Goal: Information Seeking & Learning: Learn about a topic

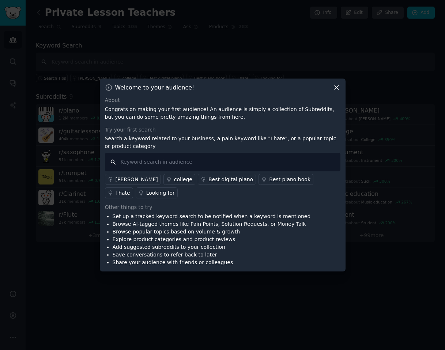
click at [252, 158] on input "text" at bounding box center [222, 162] width 235 height 19
type input "I hate"
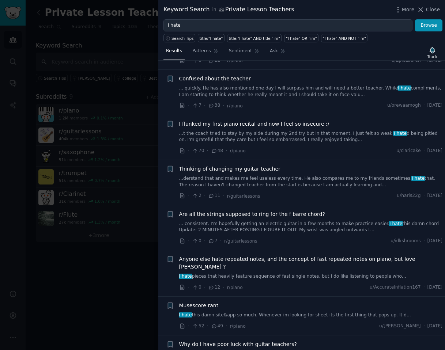
scroll to position [1352, 0]
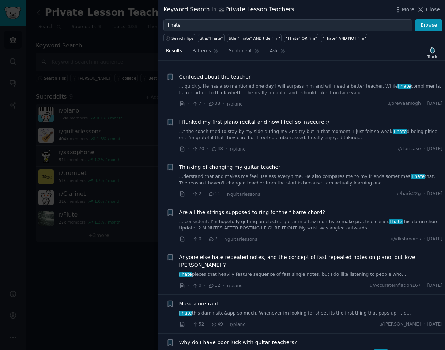
click at [118, 181] on div at bounding box center [222, 175] width 445 height 350
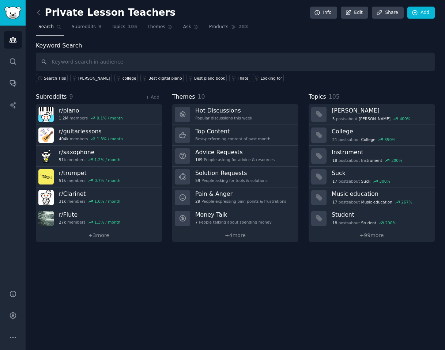
drag, startPoint x: 169, startPoint y: 92, endPoint x: 369, endPoint y: 257, distance: 259.2
click at [369, 257] on div "Private Lesson Teachers Info Edit Share Add Search Subreddits 9 Topics 105 Them…" at bounding box center [235, 175] width 419 height 350
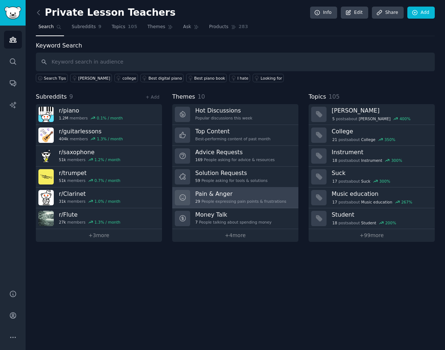
click at [240, 190] on h3 "Pain & Anger" at bounding box center [240, 194] width 91 height 8
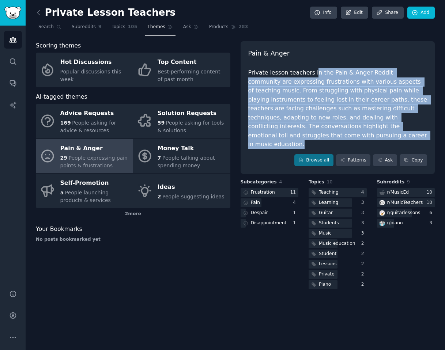
drag, startPoint x: 337, startPoint y: 139, endPoint x: 312, endPoint y: 74, distance: 69.0
click at [312, 74] on div "Private lesson teachers in the Pain & Anger Reddit community are expressing fru…" at bounding box center [337, 108] width 179 height 81
click at [312, 75] on div "Private lesson teachers in the Pain & Anger Reddit community are expressing fru…" at bounding box center [337, 108] width 179 height 81
drag, startPoint x: 312, startPoint y: 75, endPoint x: 323, endPoint y: 136, distance: 61.7
click at [323, 136] on div "Private lesson teachers in the Pain & Anger Reddit community are expressing fru…" at bounding box center [337, 108] width 179 height 81
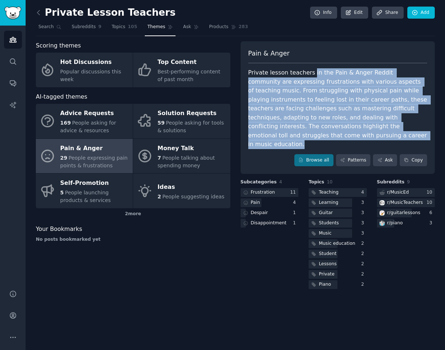
click at [323, 136] on div "Private lesson teachers in the Pain & Anger Reddit community are expressing fru…" at bounding box center [337, 108] width 179 height 81
drag, startPoint x: 323, startPoint y: 136, endPoint x: 310, endPoint y: 73, distance: 64.6
click at [310, 73] on div "Private lesson teachers in the Pain & Anger Reddit community are expressing fru…" at bounding box center [337, 108] width 179 height 81
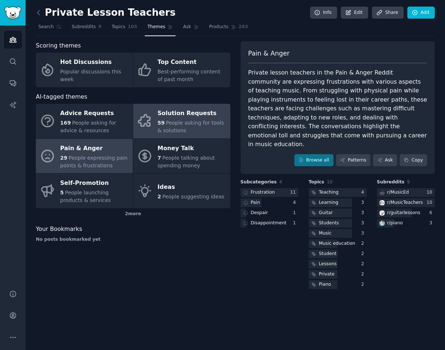
click at [196, 133] on div "59 People asking for tools & solutions" at bounding box center [192, 126] width 69 height 15
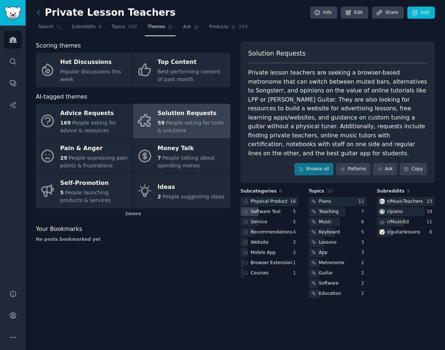
click at [278, 207] on div "Software Tool" at bounding box center [261, 211] width 41 height 9
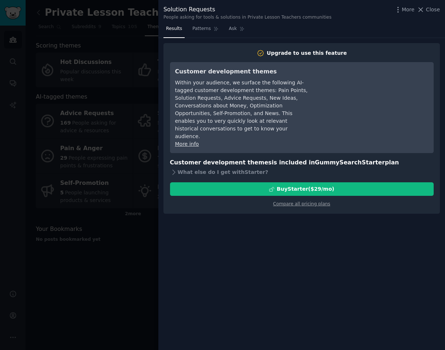
click at [125, 230] on div at bounding box center [222, 175] width 445 height 350
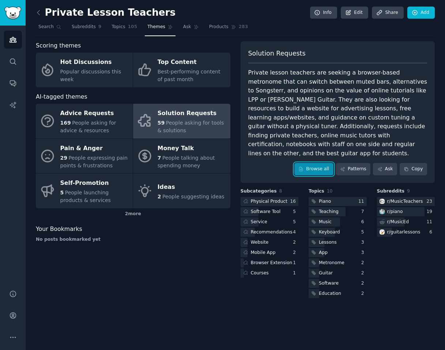
click at [317, 163] on link "Browse all" at bounding box center [313, 169] width 39 height 12
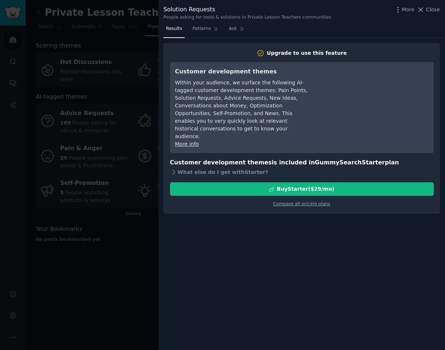
click at [139, 258] on div at bounding box center [222, 175] width 445 height 350
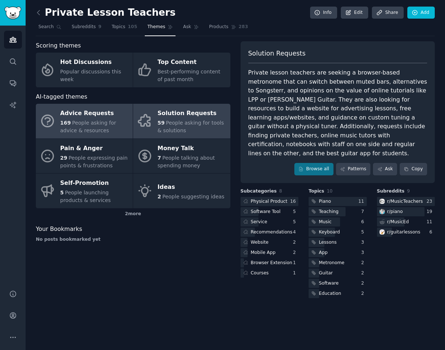
click at [109, 136] on link "Advice Requests 169 People asking for advice & resources" at bounding box center [84, 121] width 97 height 35
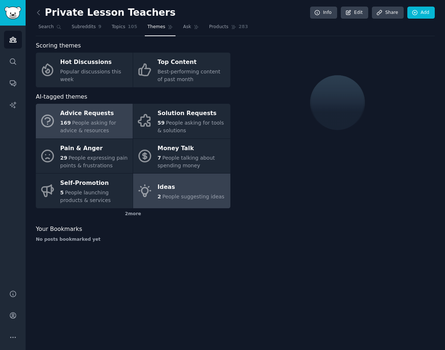
click at [159, 197] on span "2" at bounding box center [160, 197] width 4 height 6
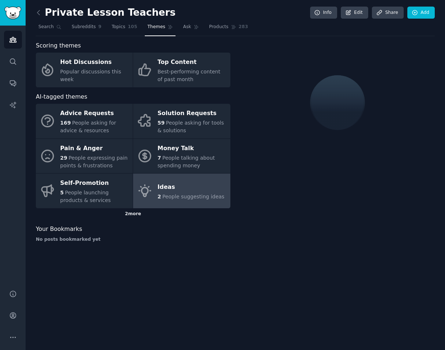
click at [137, 216] on div "2 more" at bounding box center [133, 214] width 194 height 12
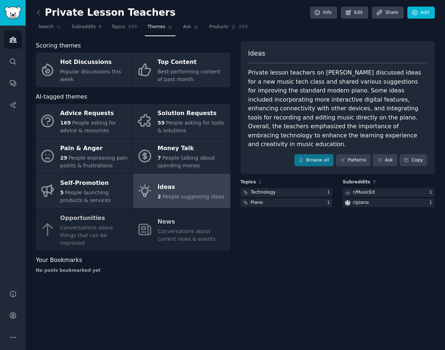
click at [110, 231] on div "Advice Requests 169 People asking for advice & resources Solution Requests 59 P…" at bounding box center [133, 177] width 194 height 147
click at [91, 220] on div "Advice Requests 169 People asking for advice & resources Solution Requests 59 P…" at bounding box center [133, 177] width 194 height 147
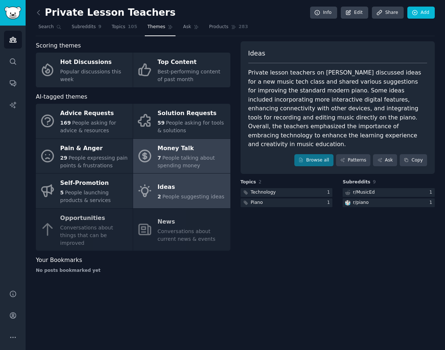
click at [158, 165] on span "People talking about spending money" at bounding box center [186, 162] width 57 height 14
